Goal: Task Accomplishment & Management: Use online tool/utility

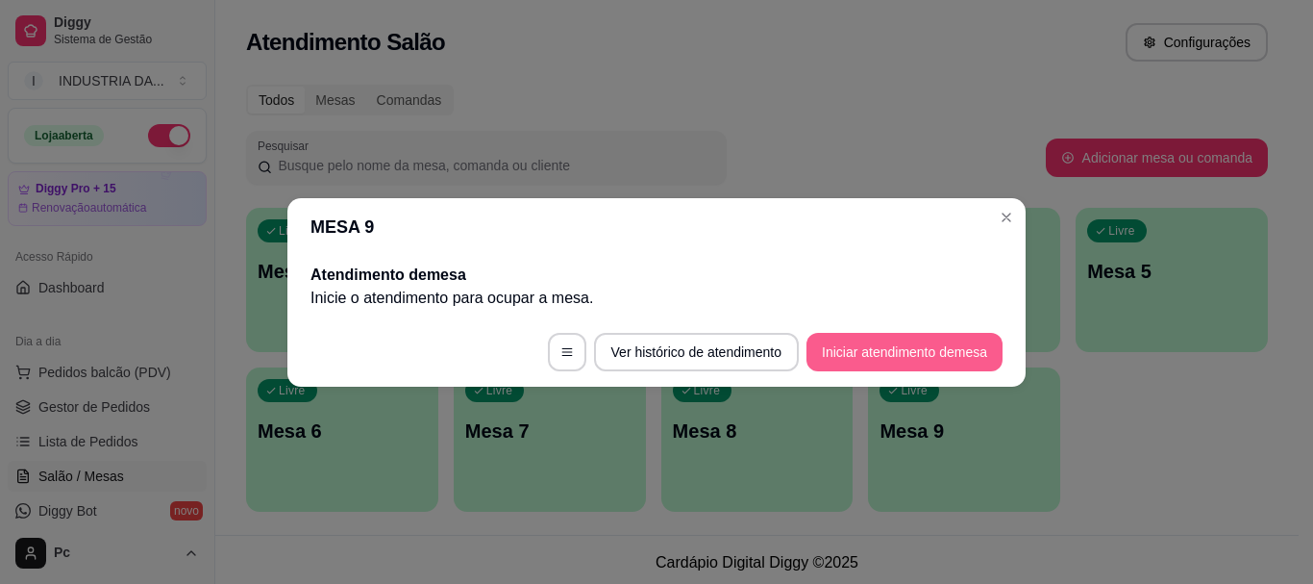
click at [921, 339] on button "Iniciar atendimento de mesa" at bounding box center [905, 352] width 196 height 38
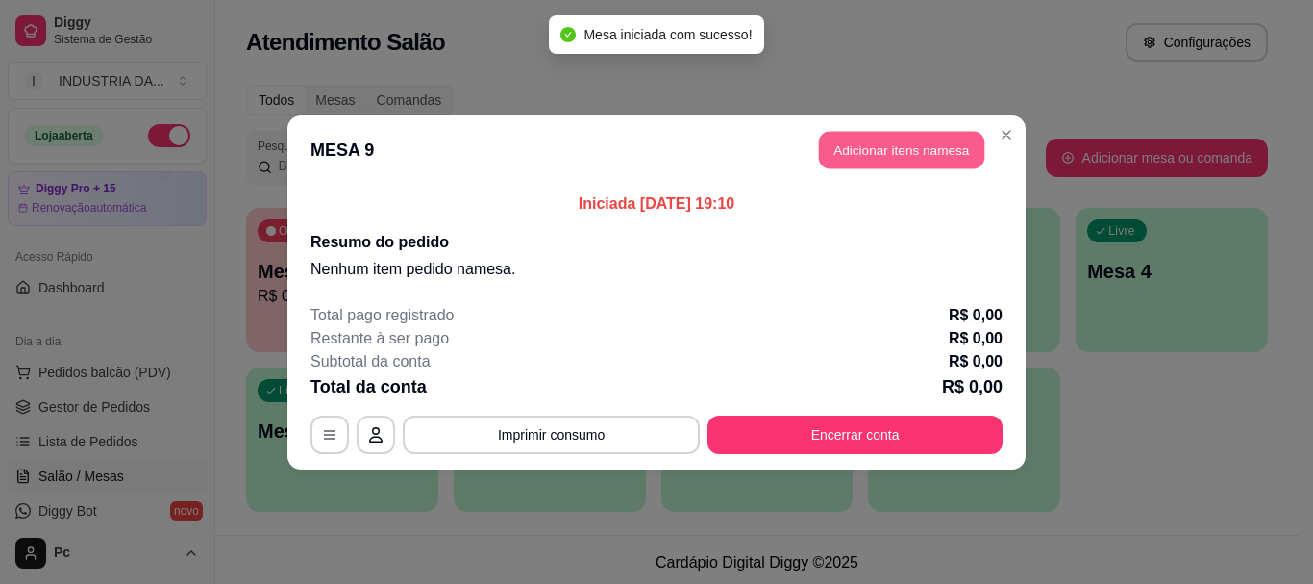
click at [837, 141] on button "Adicionar itens na mesa" at bounding box center [901, 149] width 165 height 37
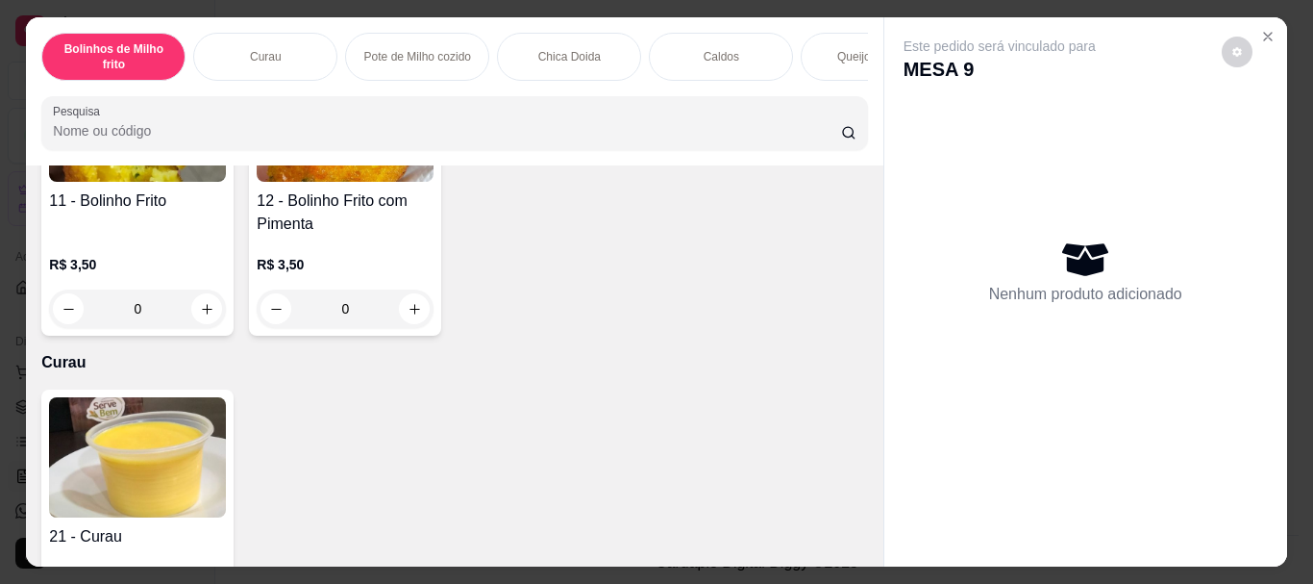
scroll to position [96, 0]
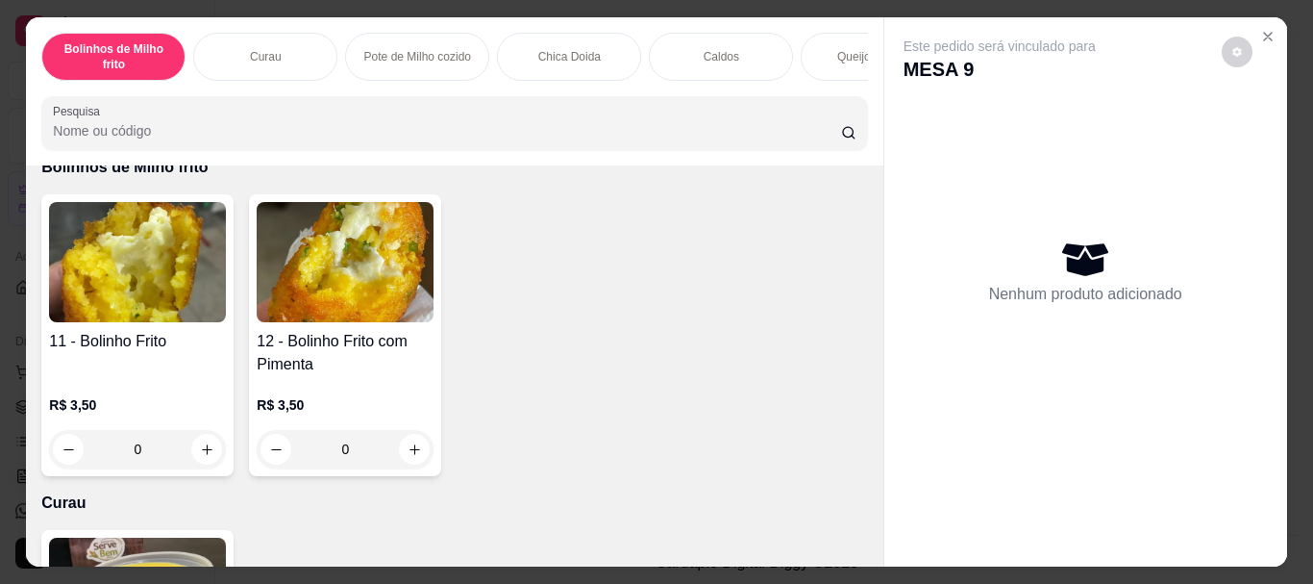
click at [362, 463] on input "0" at bounding box center [345, 449] width 108 height 38
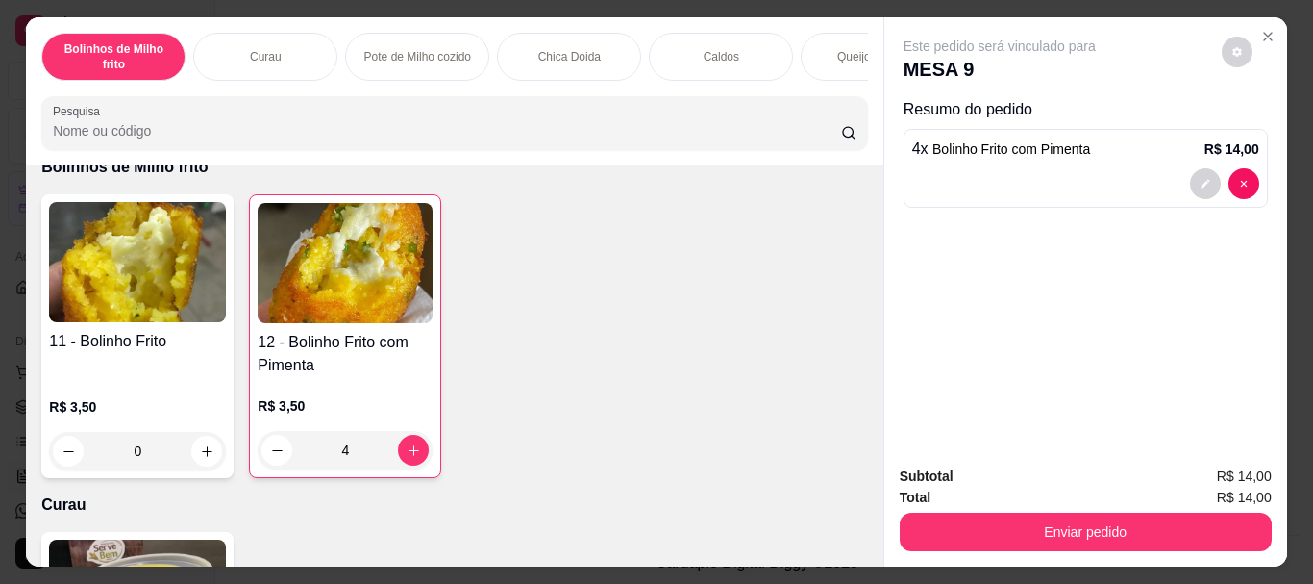
scroll to position [0, 0]
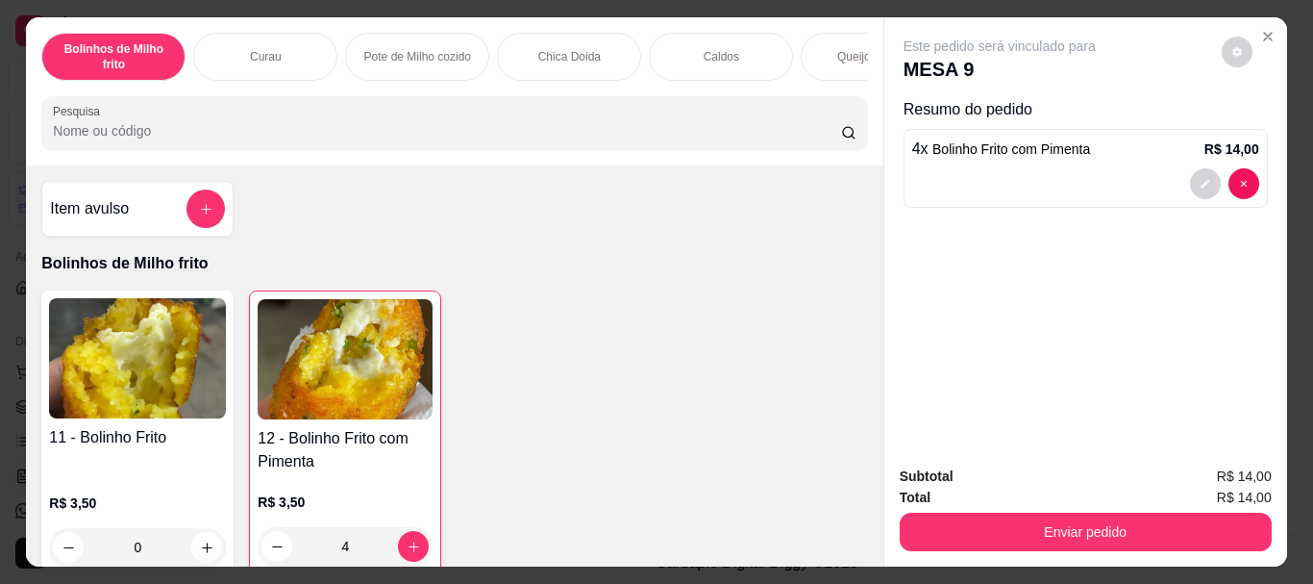
type input "4"
click at [193, 228] on button "add-separate-item" at bounding box center [206, 208] width 38 height 38
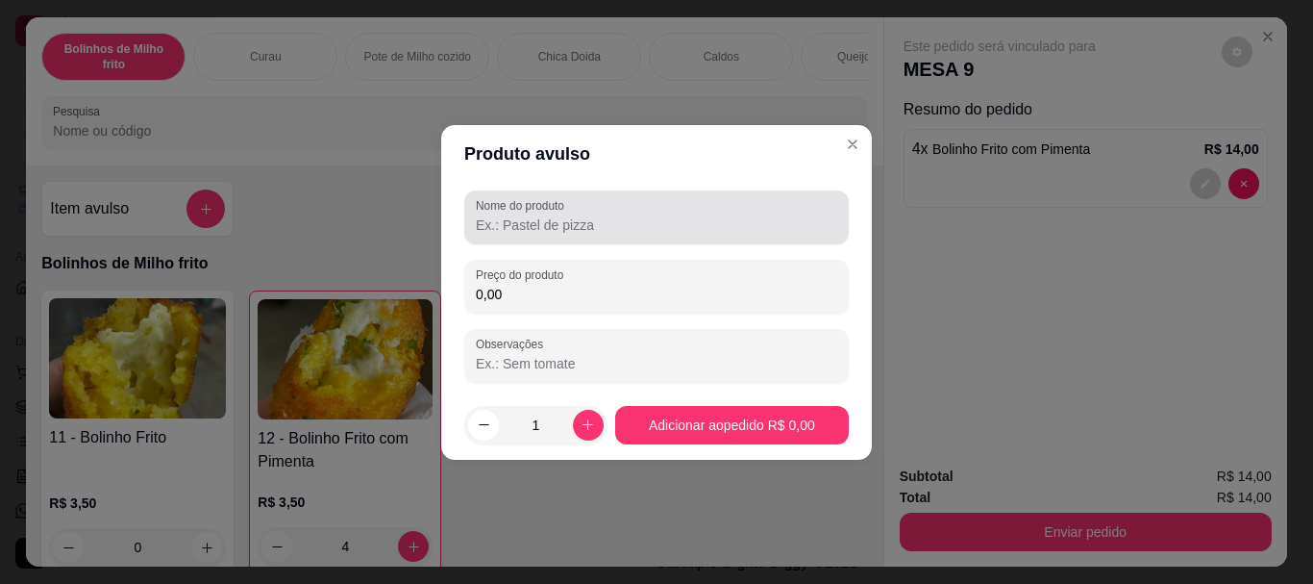
click at [587, 220] on input "Nome do produto" at bounding box center [657, 224] width 362 height 19
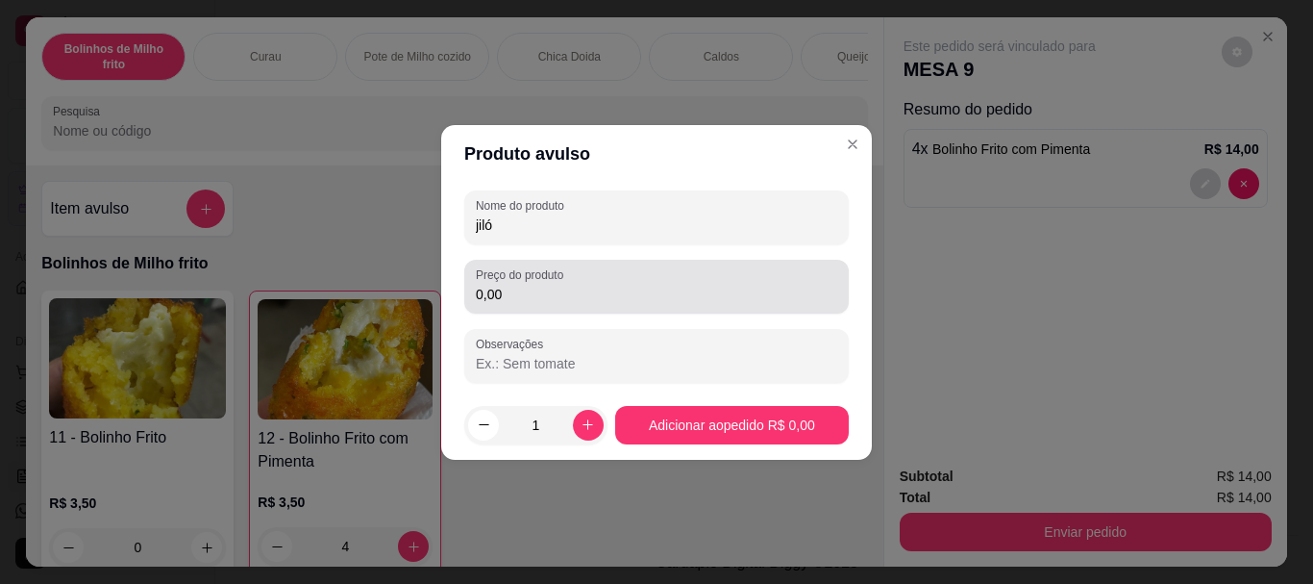
type input "jiló"
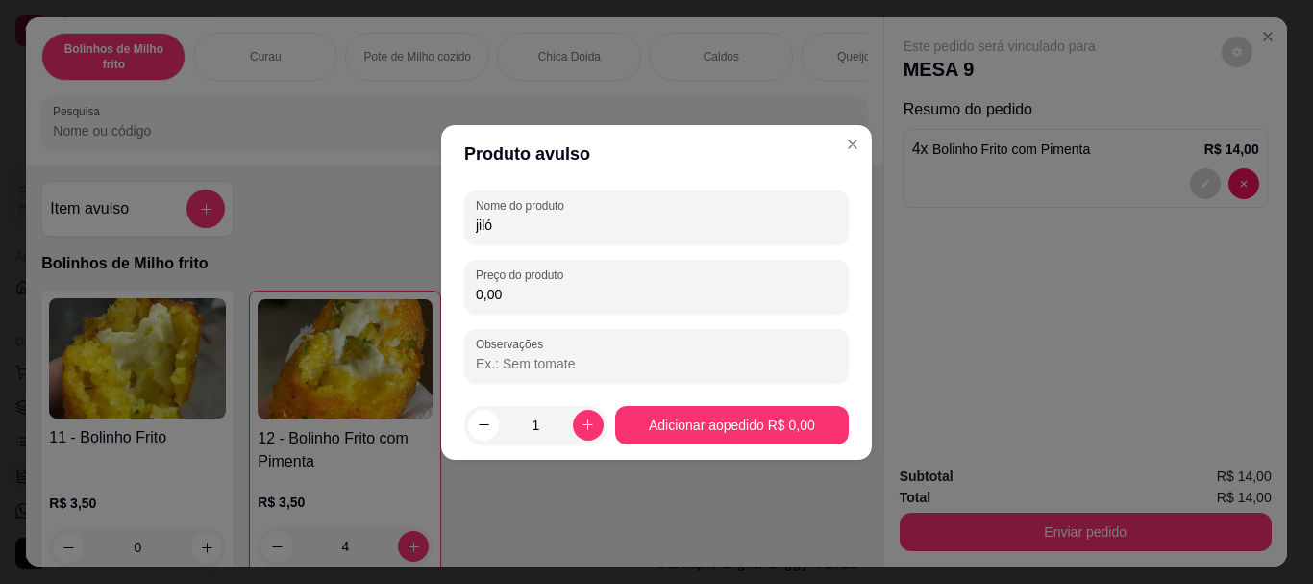
click at [556, 299] on input "0,00" at bounding box center [657, 294] width 362 height 19
type input "14,00"
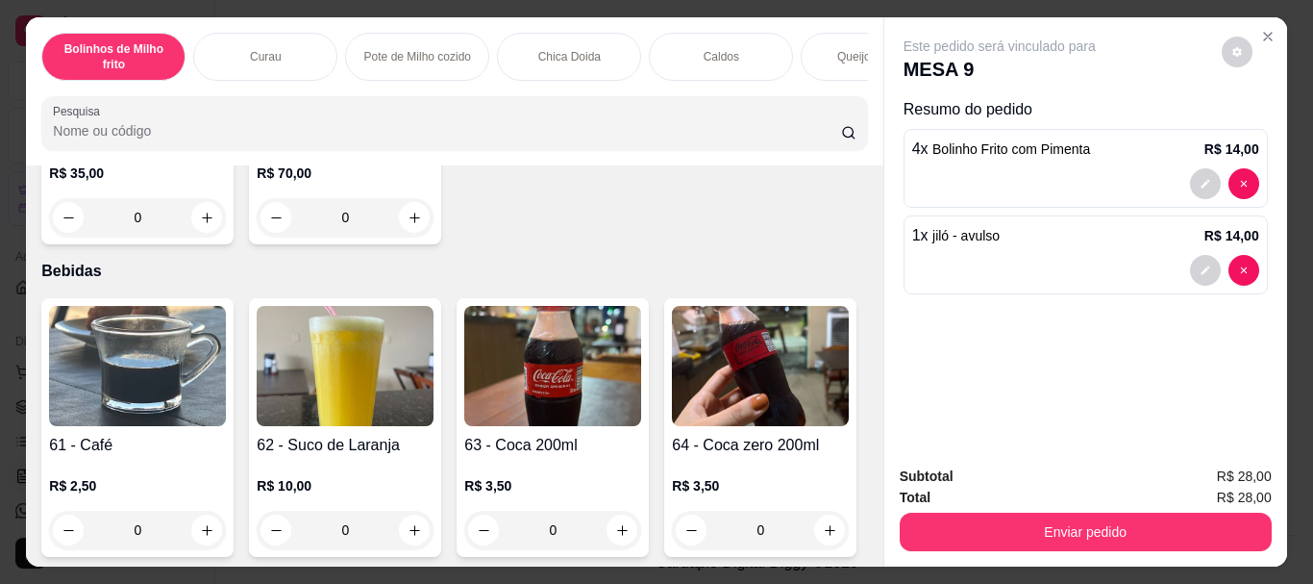
scroll to position [2019, 0]
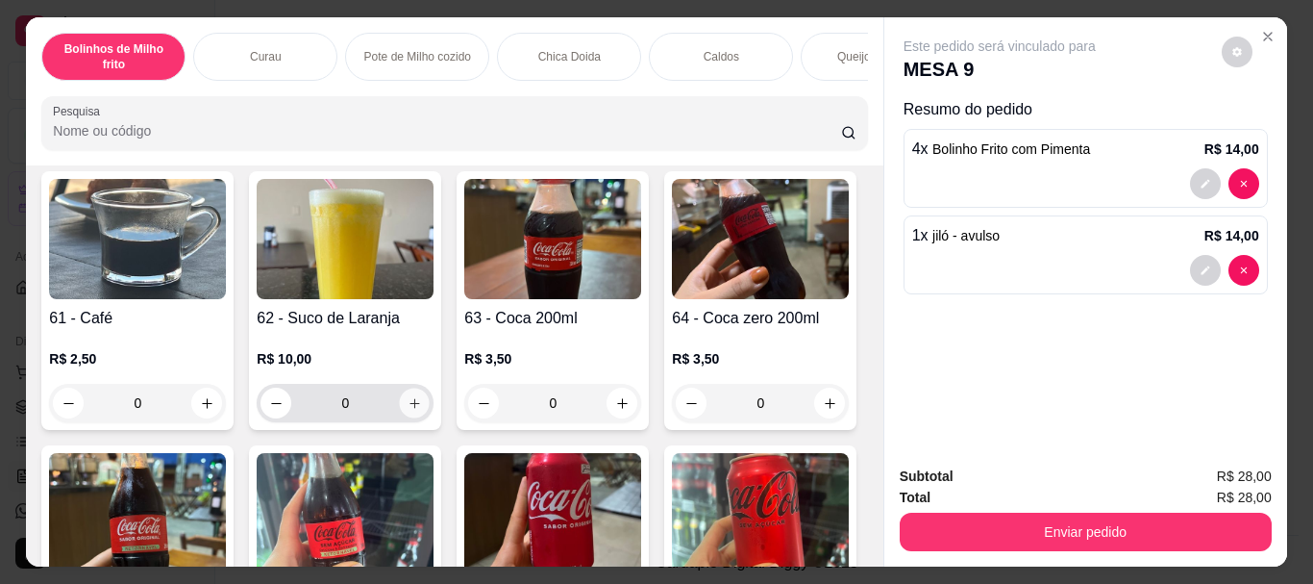
click at [410, 408] on icon "increase-product-quantity" at bounding box center [415, 403] width 10 height 10
type input "1"
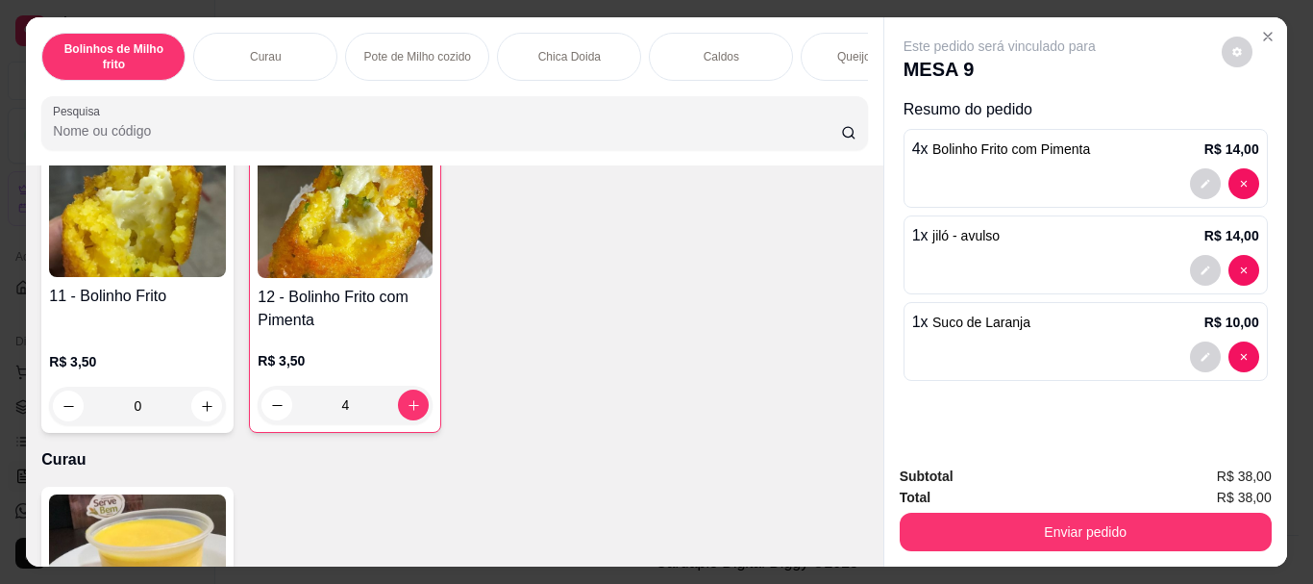
scroll to position [0, 0]
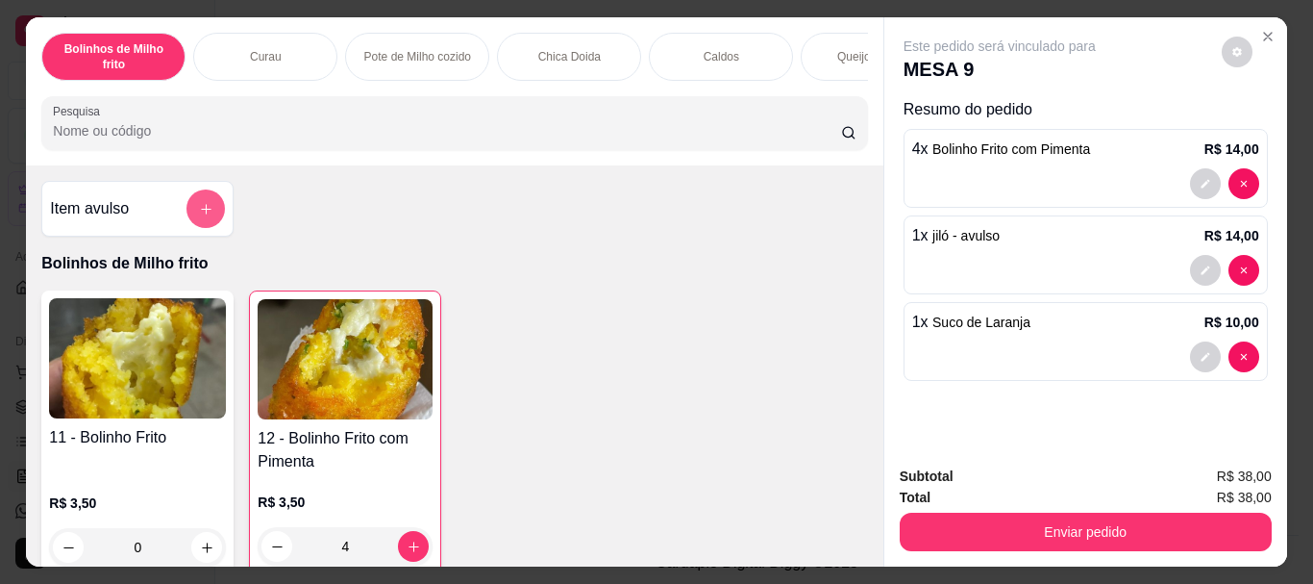
click at [203, 214] on icon "add-separate-item" at bounding box center [206, 209] width 14 height 14
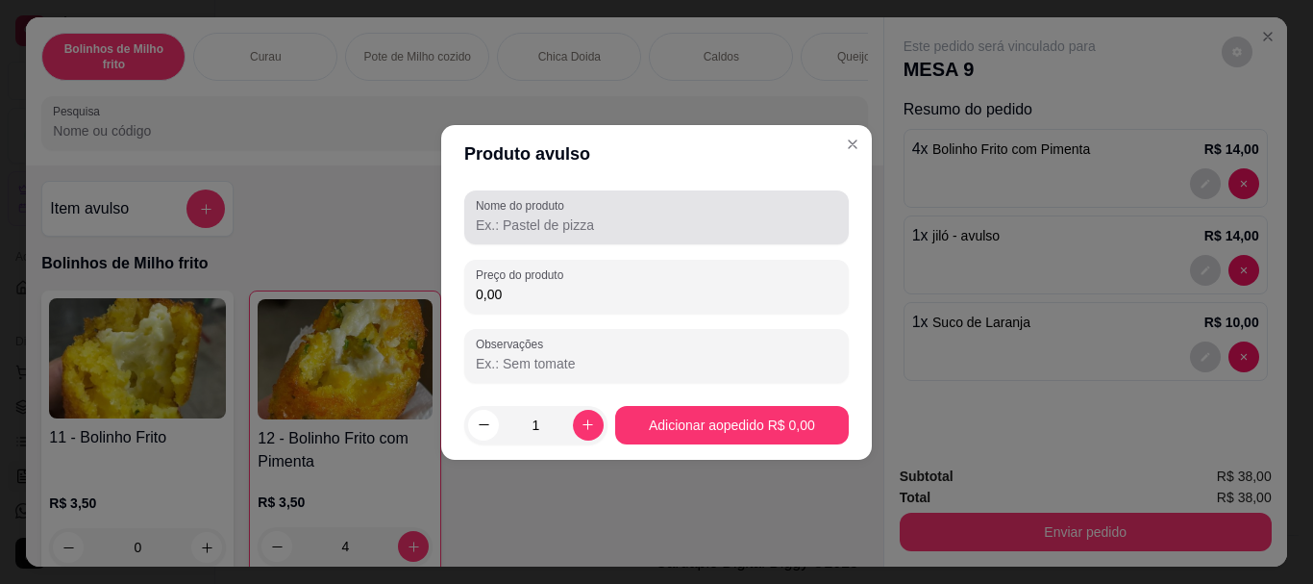
click at [567, 206] on label "Nome do produto" at bounding box center [523, 205] width 95 height 16
click at [567, 215] on input "Nome do produto" at bounding box center [657, 224] width 362 height 19
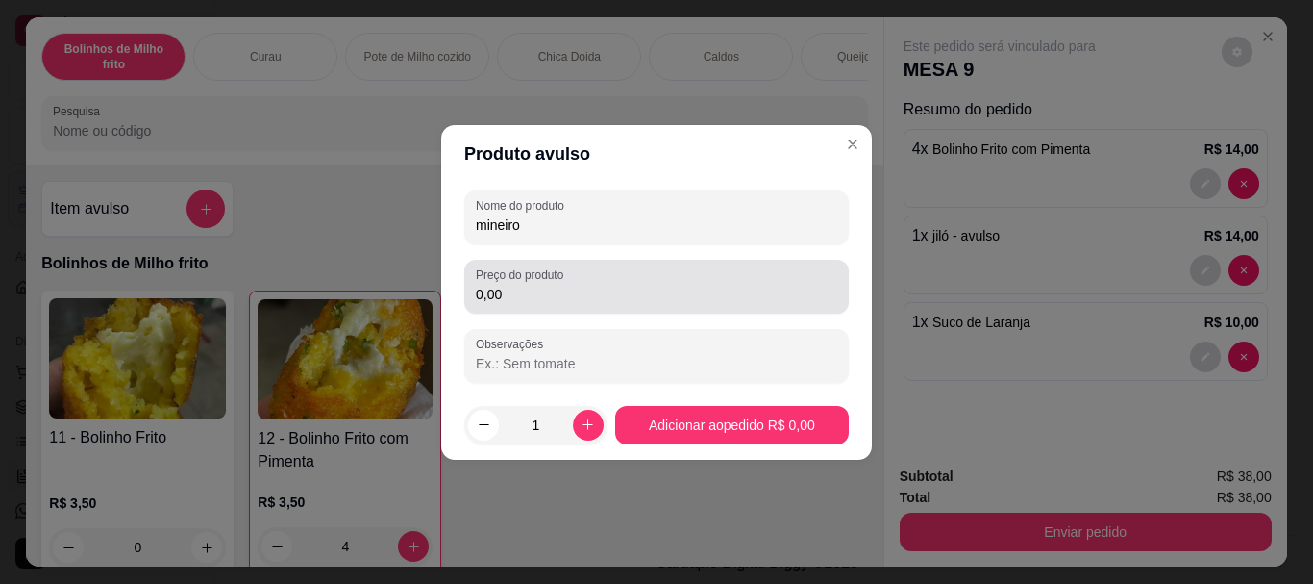
type input "mineiro"
click at [554, 291] on input "0,00" at bounding box center [657, 294] width 362 height 19
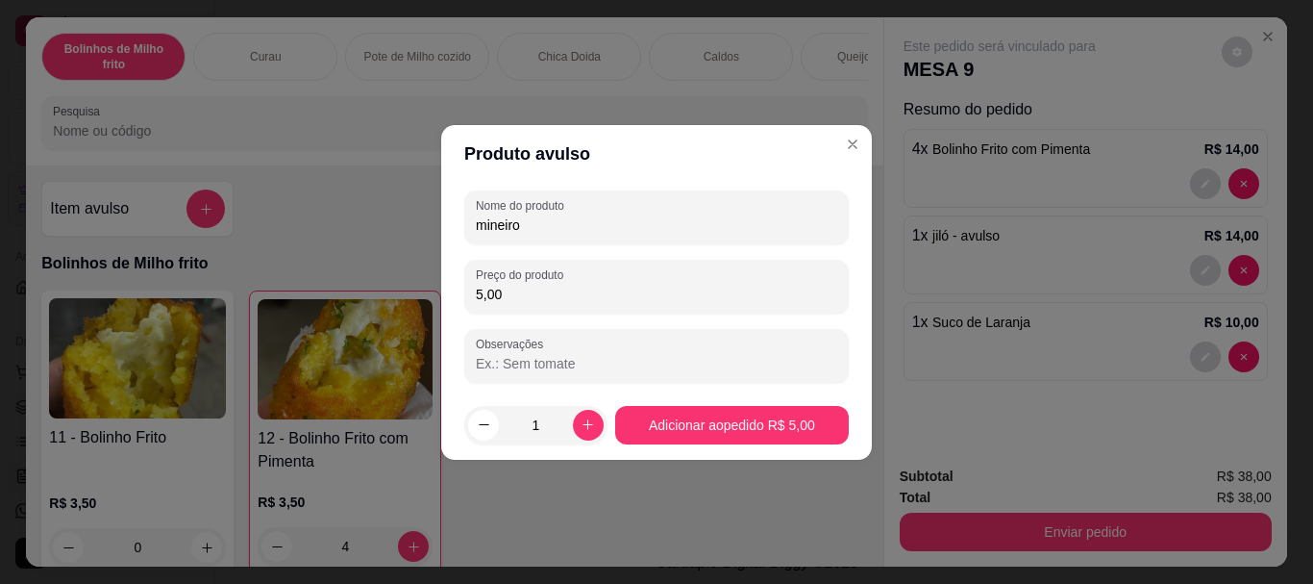
type input "5,00"
click at [723, 450] on footer "1 Adicionar ao pedido R$ 5,00" at bounding box center [656, 424] width 431 height 69
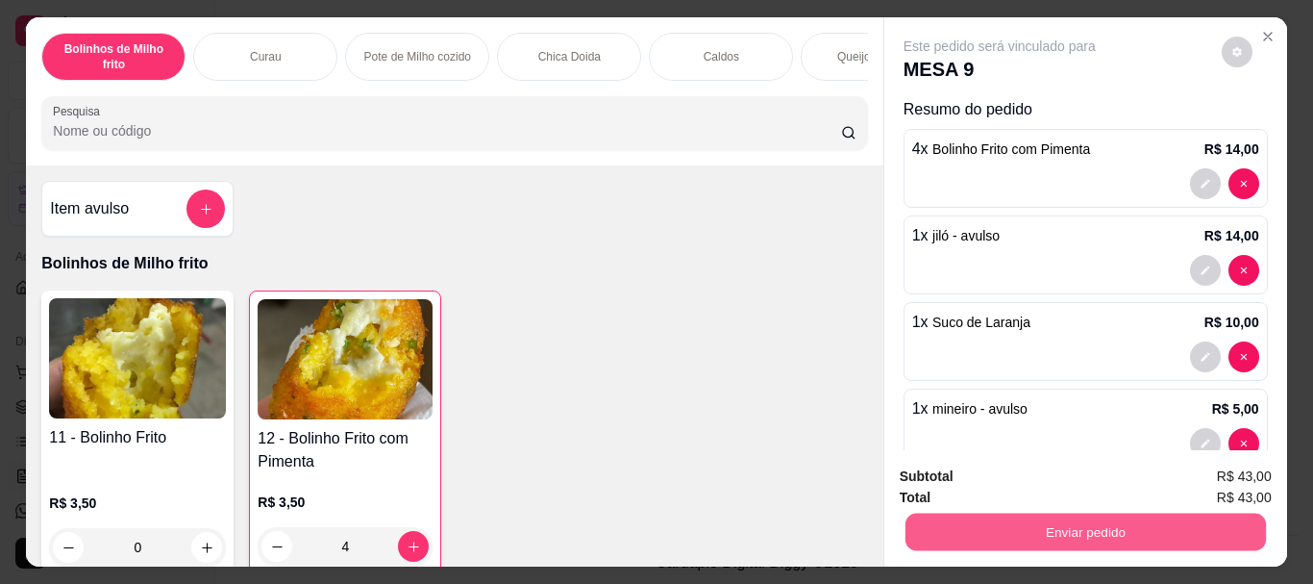
click at [1097, 522] on button "Enviar pedido" at bounding box center [1085, 530] width 361 height 37
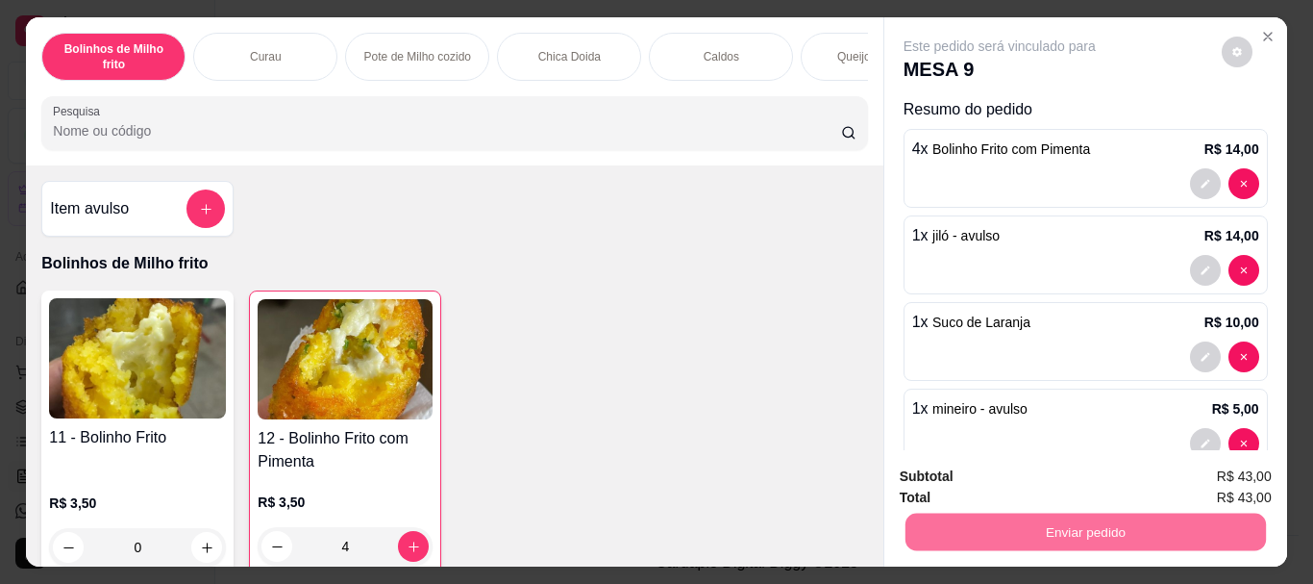
click at [1208, 487] on button "Enviar pedido" at bounding box center [1222, 477] width 106 height 36
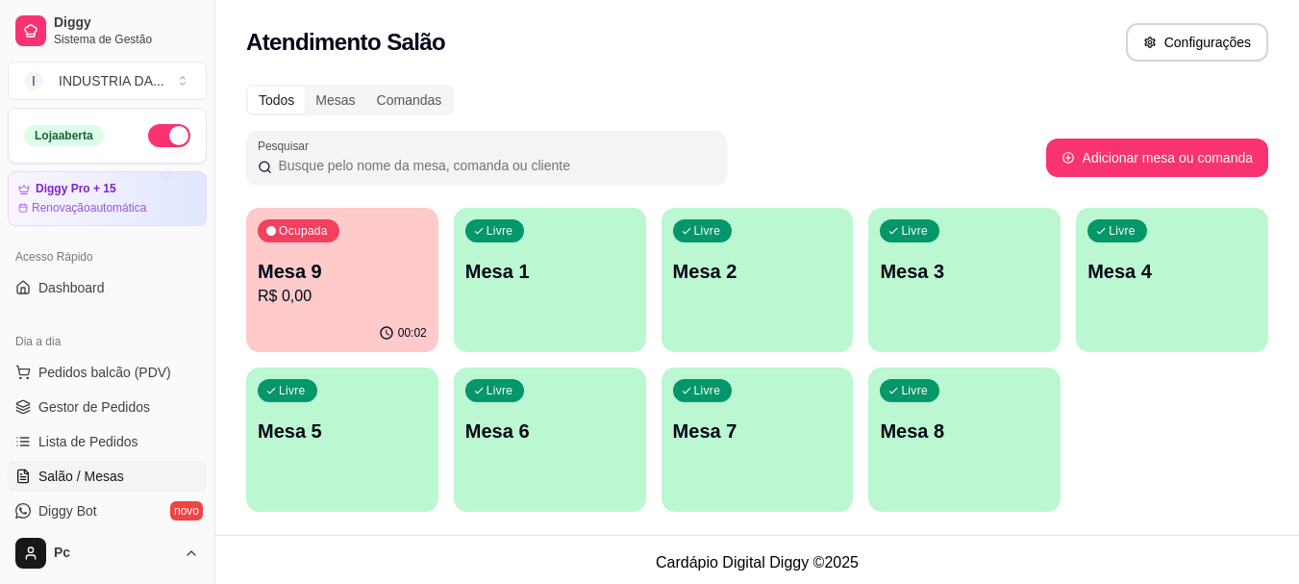
click at [555, 420] on p "Mesa 6" at bounding box center [549, 430] width 169 height 27
click at [305, 293] on p "R$ 0,00" at bounding box center [342, 296] width 169 height 23
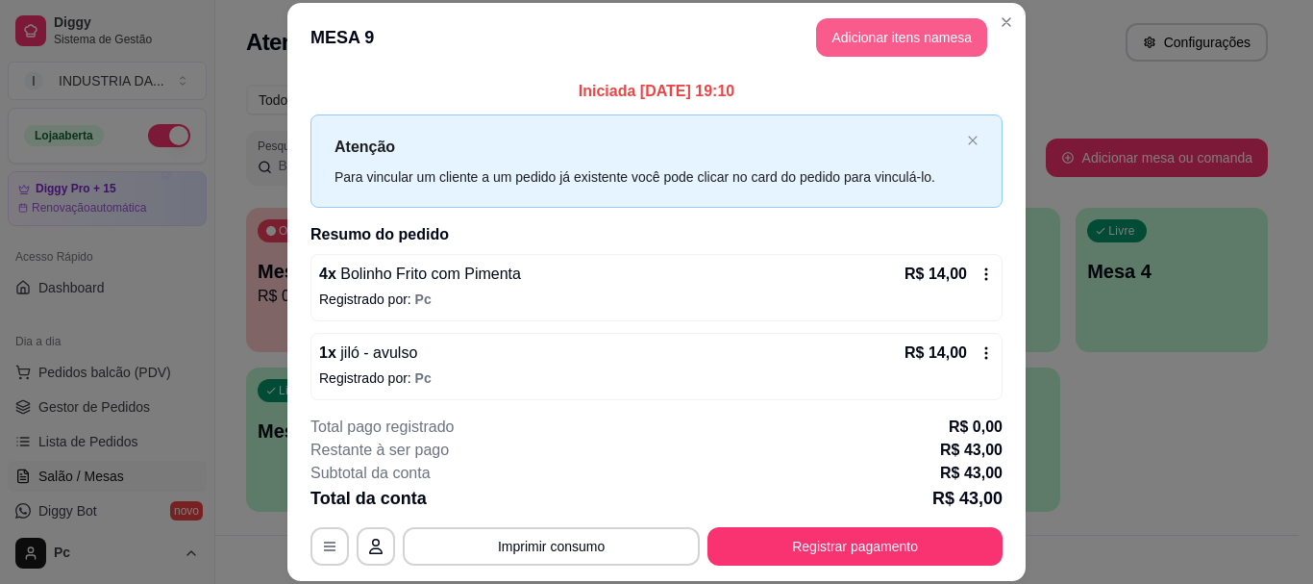
click at [878, 41] on button "Adicionar itens na mesa" at bounding box center [901, 37] width 171 height 38
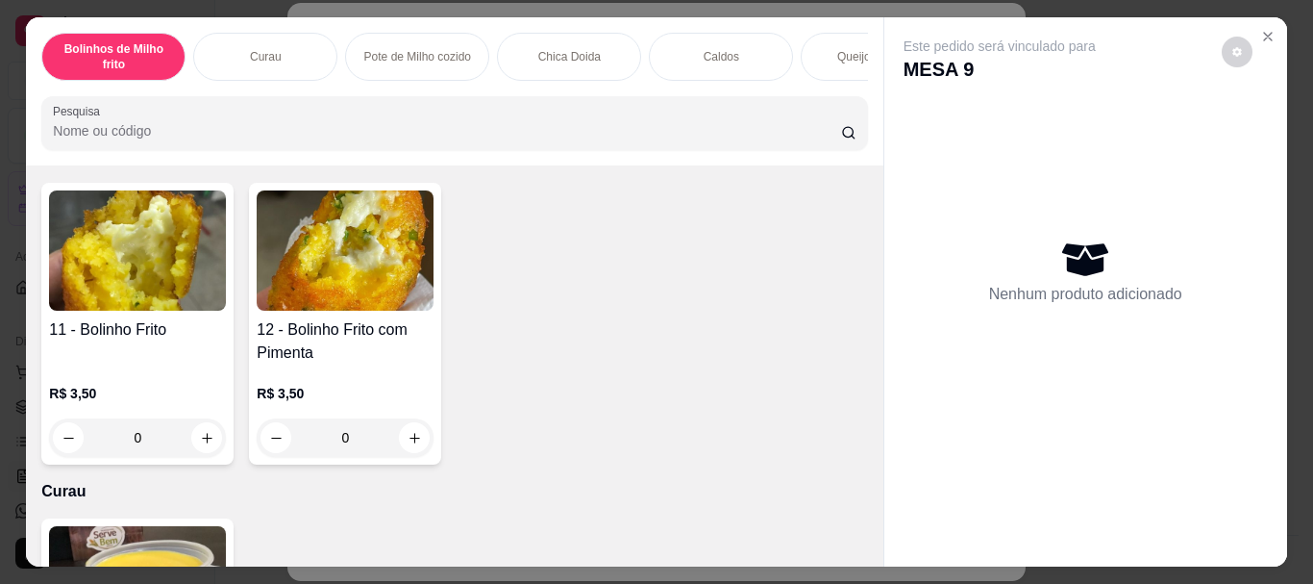
scroll to position [192, 0]
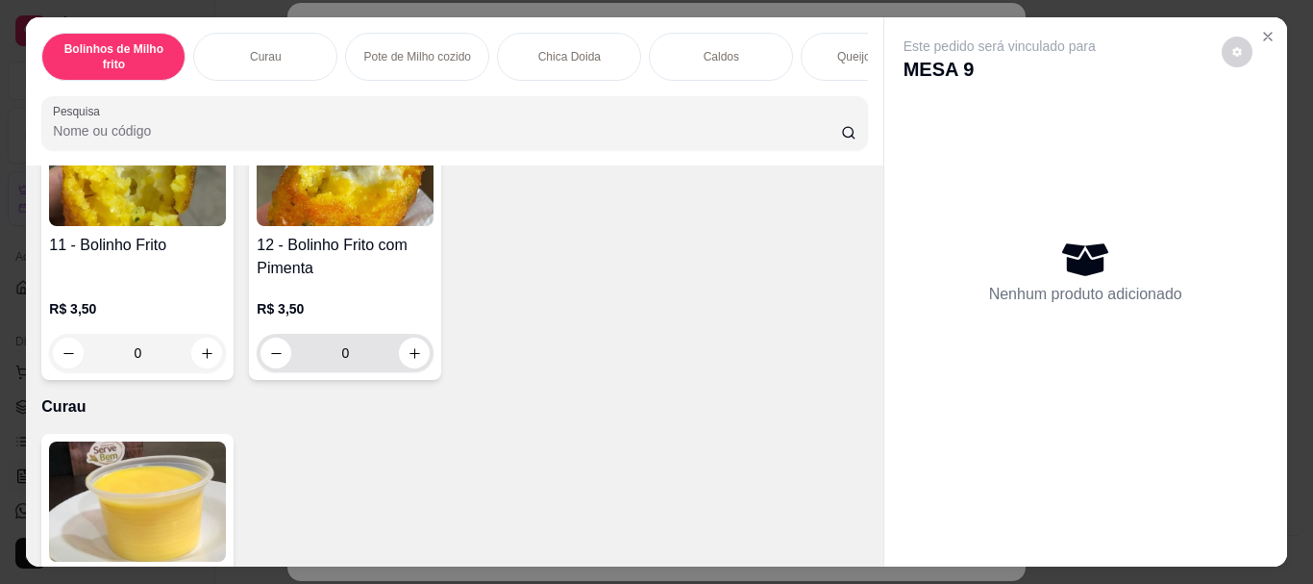
click at [375, 358] on input "0" at bounding box center [345, 353] width 108 height 38
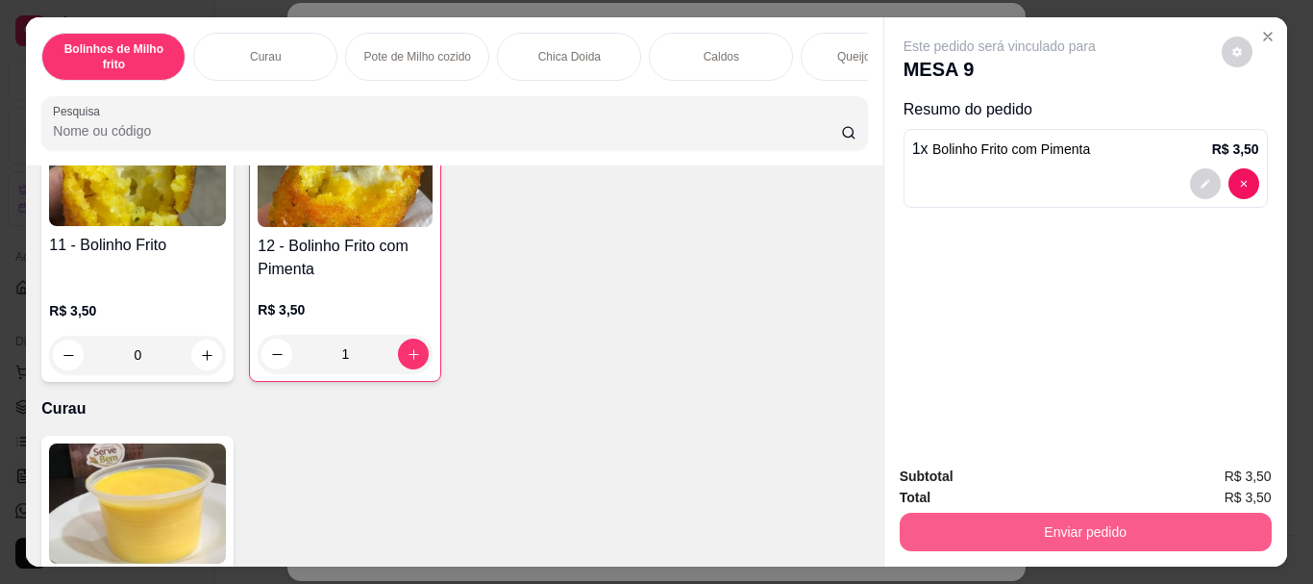
type input "1"
click at [1064, 523] on button "Enviar pedido" at bounding box center [1086, 531] width 372 height 38
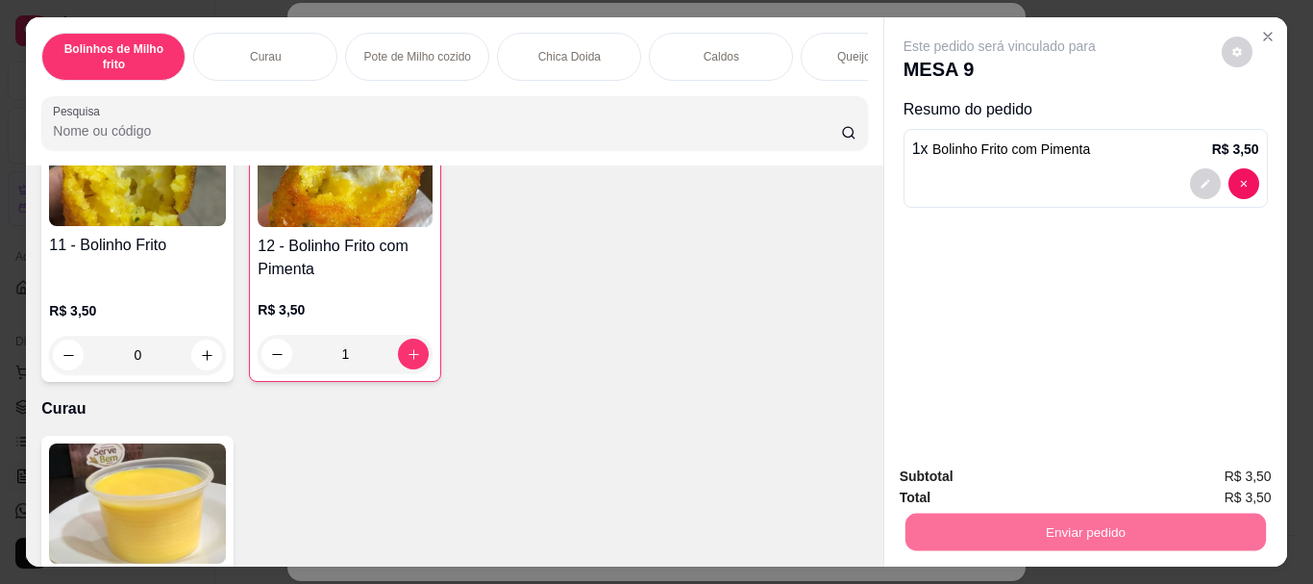
click at [1217, 479] on button "Enviar pedido" at bounding box center [1221, 477] width 109 height 37
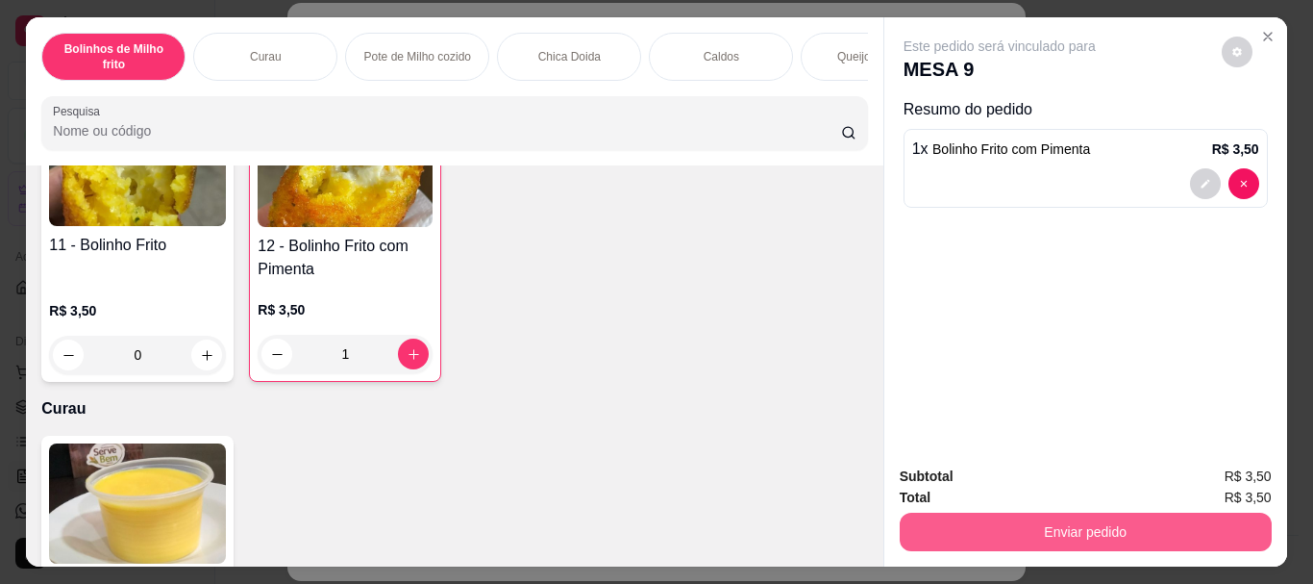
click at [1114, 529] on button "Enviar pedido" at bounding box center [1086, 531] width 372 height 38
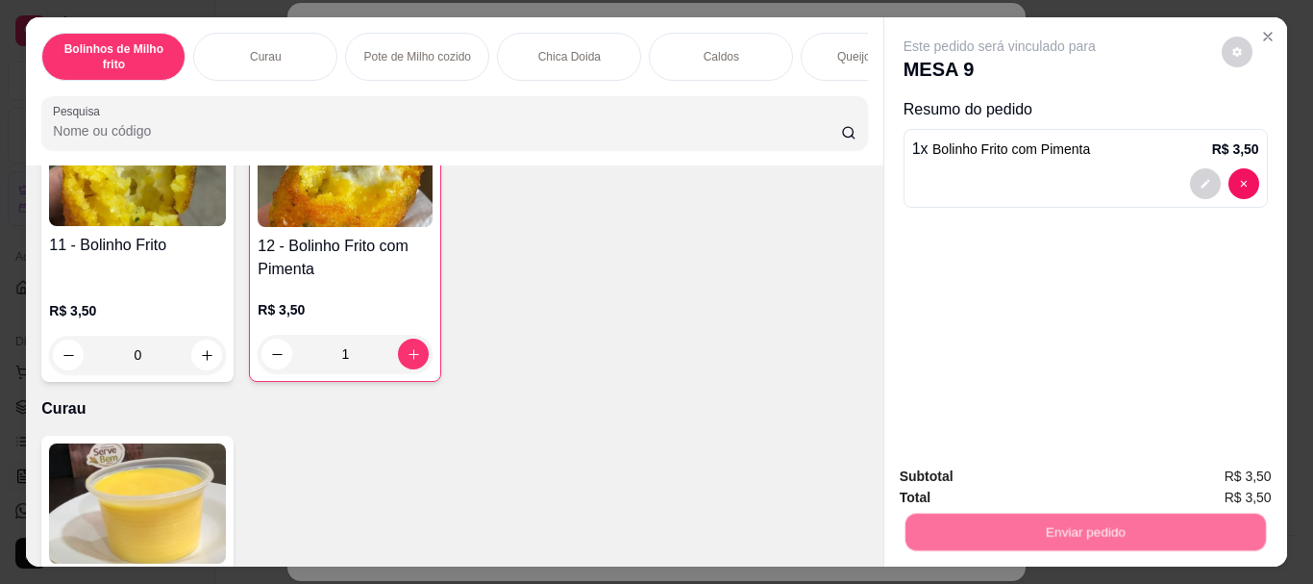
click at [1220, 467] on button "Enviar pedido" at bounding box center [1221, 477] width 109 height 37
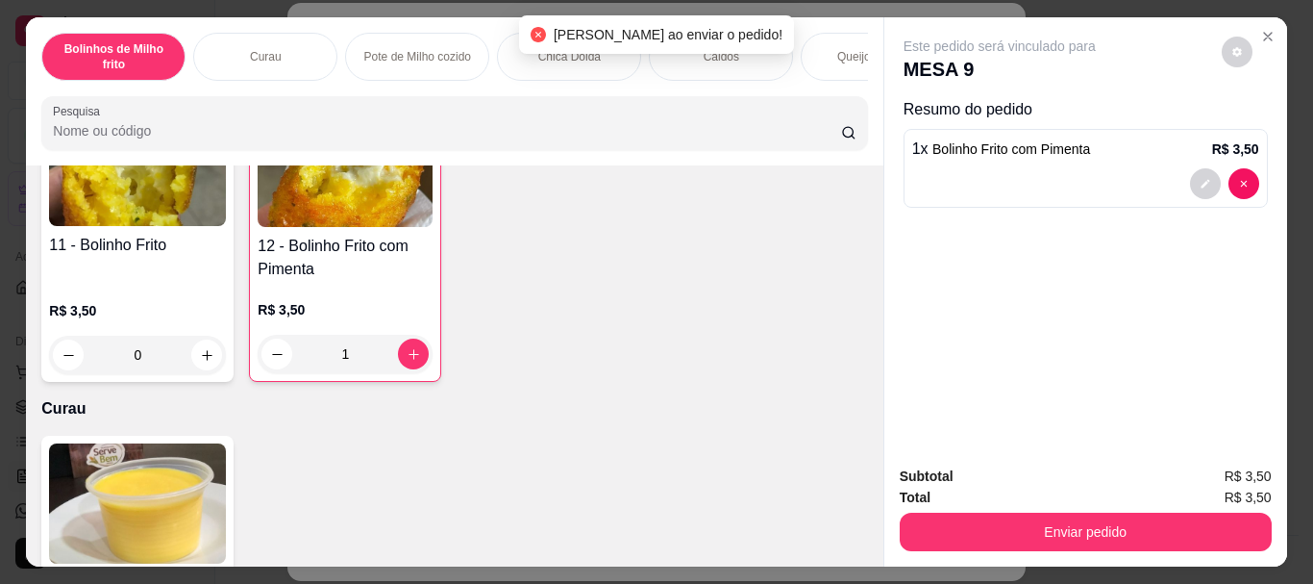
click at [1250, 17] on div "Este pedido será vinculado para MESA 9 Resumo do pedido 1 x Bolinho Frito com P…" at bounding box center [1086, 233] width 403 height 433
click at [1261, 29] on icon "Close" at bounding box center [1268, 36] width 15 height 15
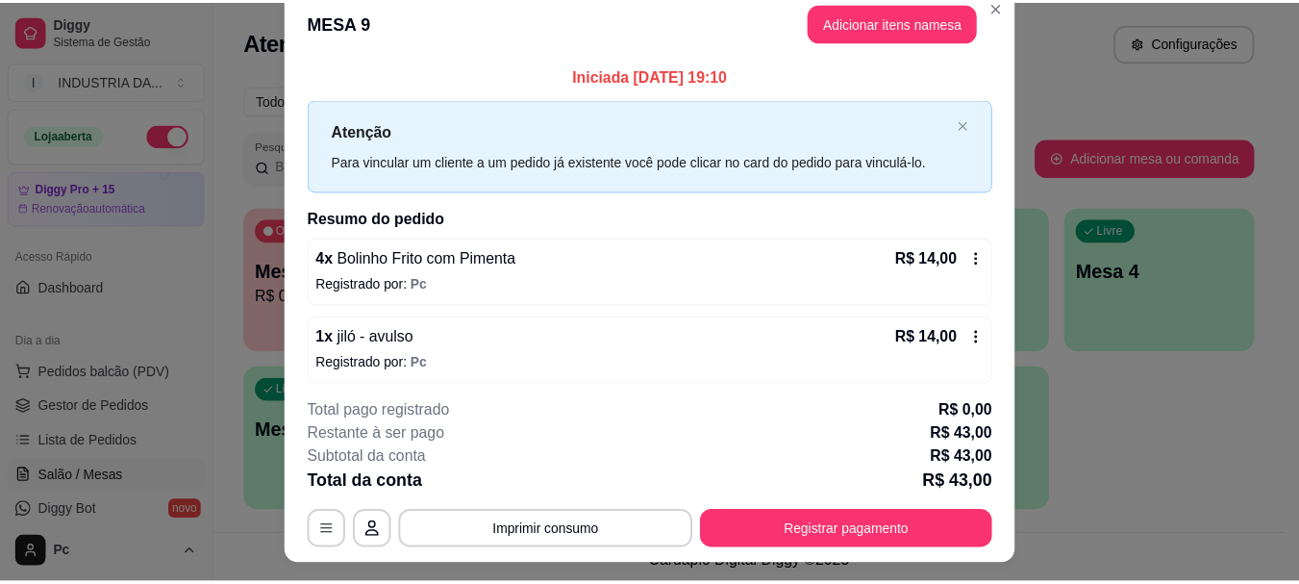
scroll to position [0, 0]
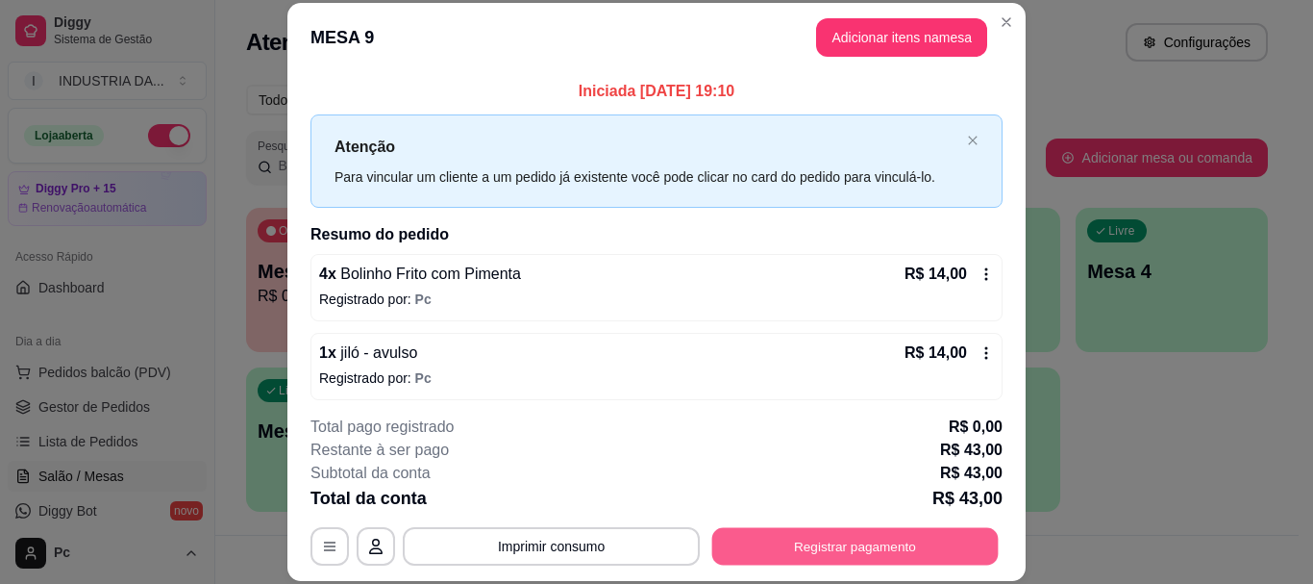
click at [880, 550] on button "Registrar pagamento" at bounding box center [855, 546] width 287 height 37
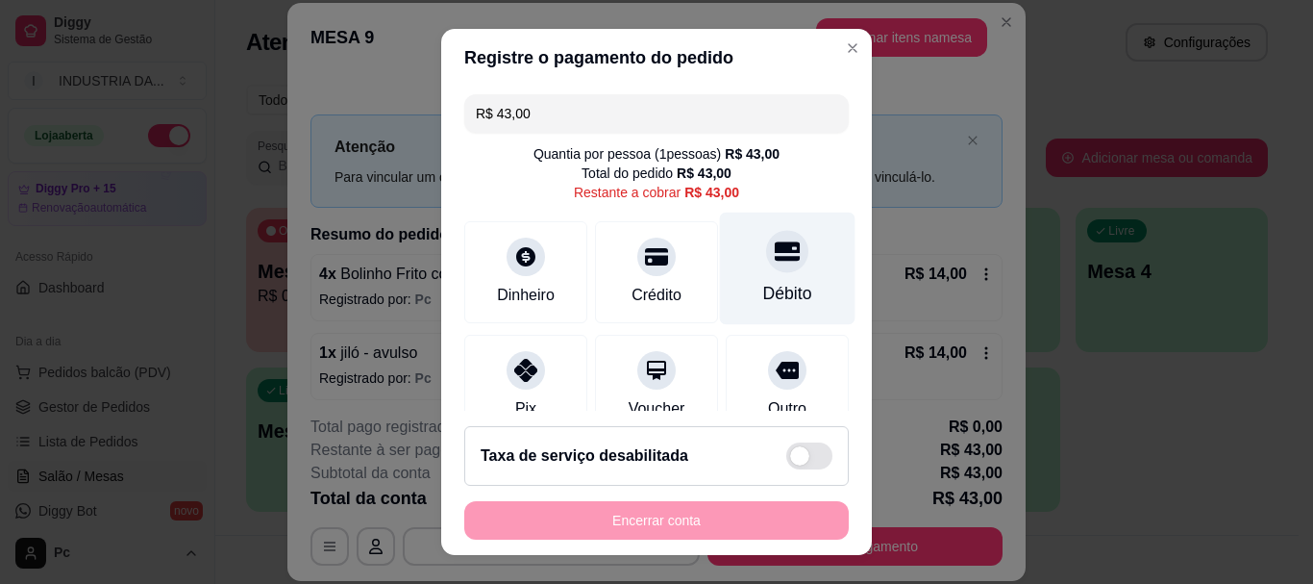
click at [778, 262] on div "Débito" at bounding box center [788, 268] width 136 height 112
